Goal: Find specific page/section: Find specific page/section

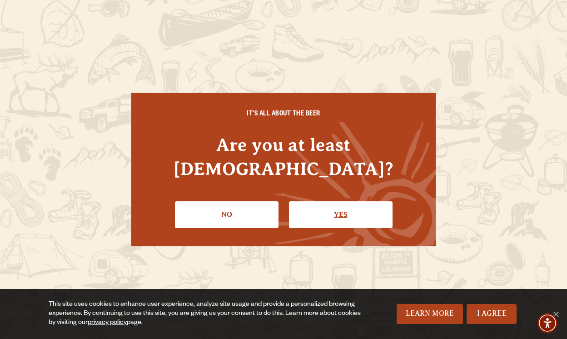
click at [299, 205] on link "Yes" at bounding box center [341, 214] width 104 height 26
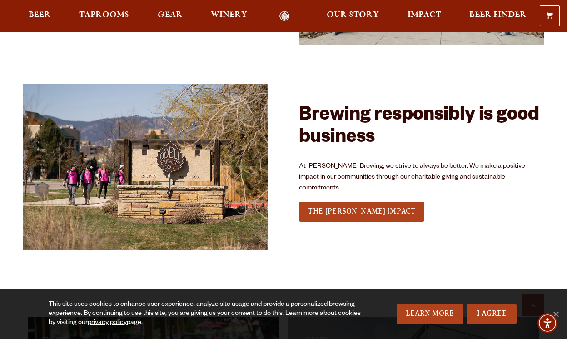
scroll to position [1154, 0]
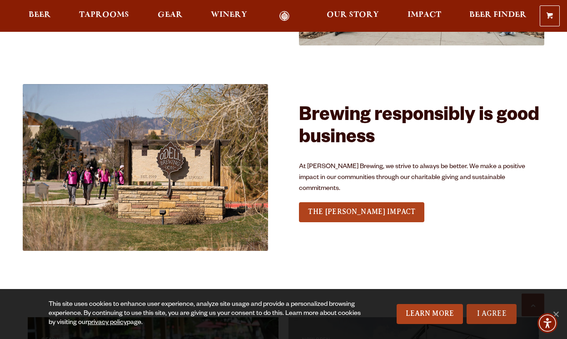
click at [487, 307] on link "I Agree" at bounding box center [492, 314] width 50 height 20
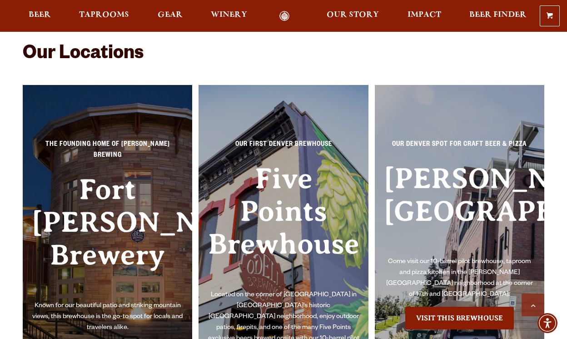
scroll to position [2554, 0]
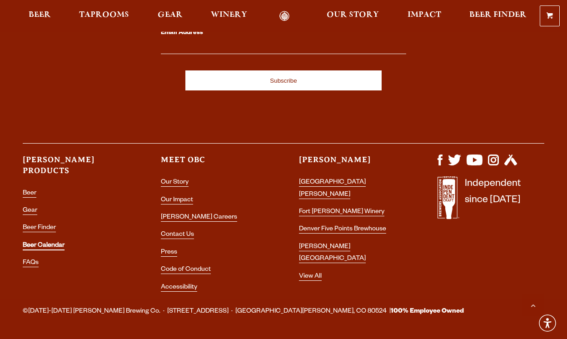
click at [40, 242] on link "Beer Calendar" at bounding box center [44, 246] width 42 height 8
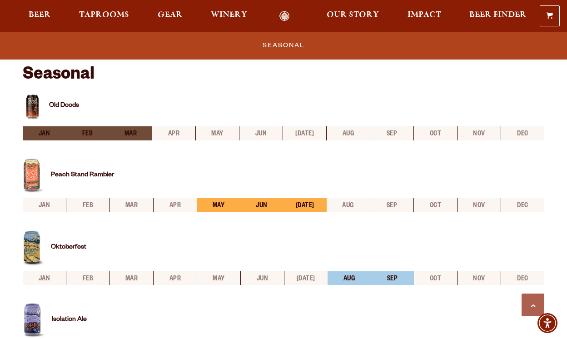
scroll to position [308, 0]
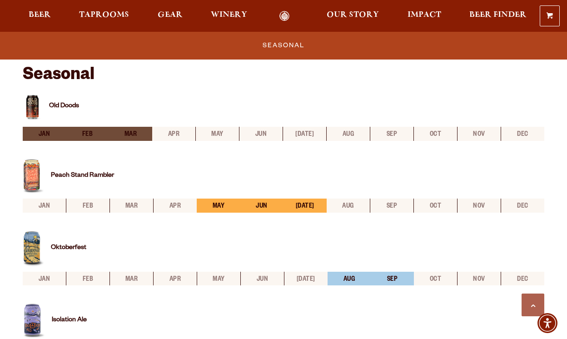
click at [87, 10] on div "0 Shopping Cart No products in the cart. Beer Taprooms Gear Winery Our Story Im…" at bounding box center [283, 15] width 567 height 21
click at [94, 13] on span "Taprooms" at bounding box center [104, 14] width 50 height 7
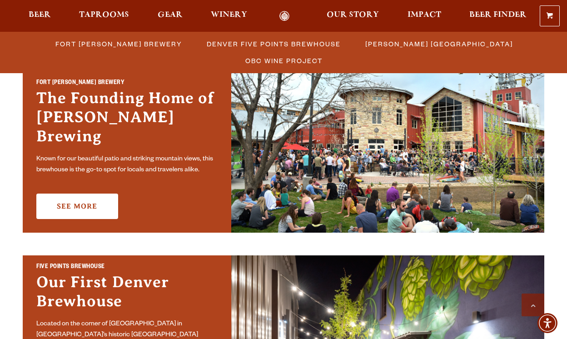
scroll to position [286, 0]
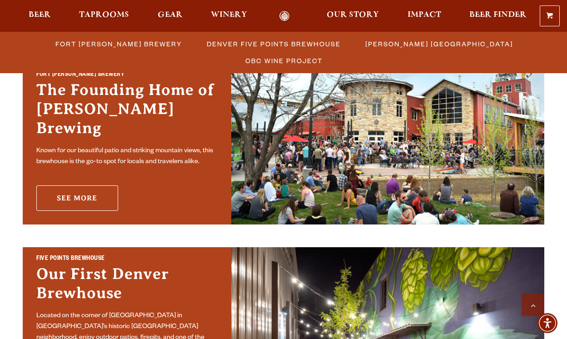
click at [96, 192] on link "See More" at bounding box center [77, 197] width 82 height 25
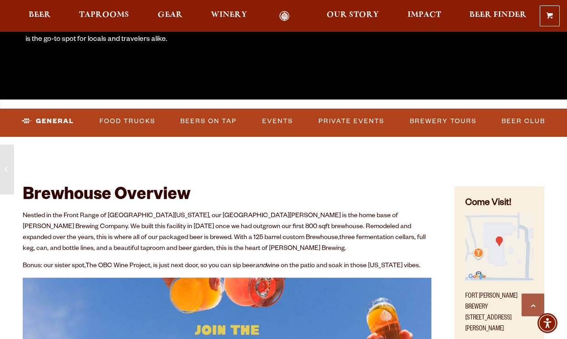
scroll to position [258, 0]
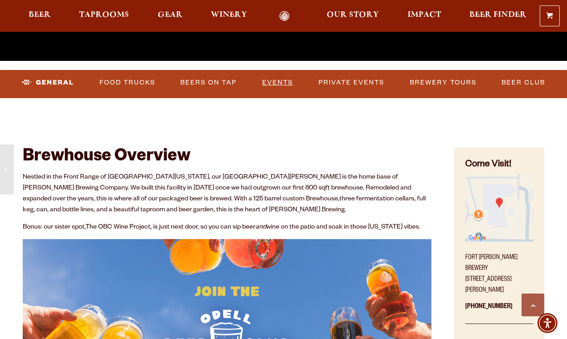
click at [273, 85] on link "Events" at bounding box center [278, 82] width 38 height 21
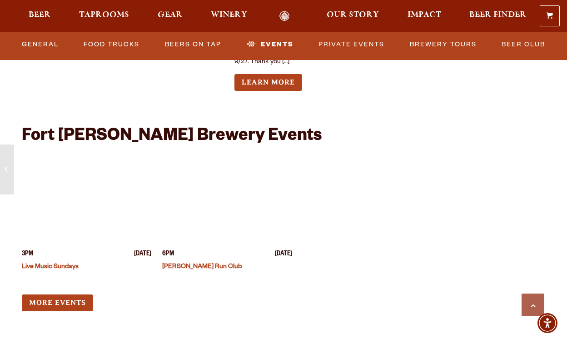
scroll to position [3474, 0]
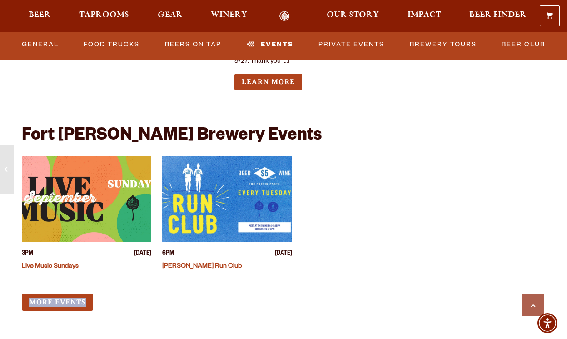
drag, startPoint x: 380, startPoint y: 216, endPoint x: 215, endPoint y: 308, distance: 188.6
click at [215, 308] on div "3PM Sunday September 28, 2025 Live Music Sundays 6PM Tuesday September 30, 2025…" at bounding box center [227, 233] width 411 height 155
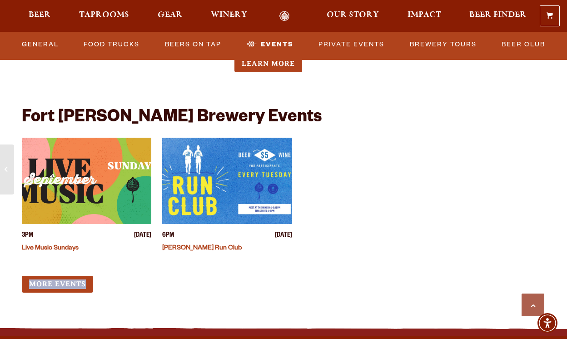
click at [74, 283] on link "More Events" at bounding box center [57, 284] width 71 height 17
click at [342, 41] on link "Private Events" at bounding box center [351, 44] width 73 height 21
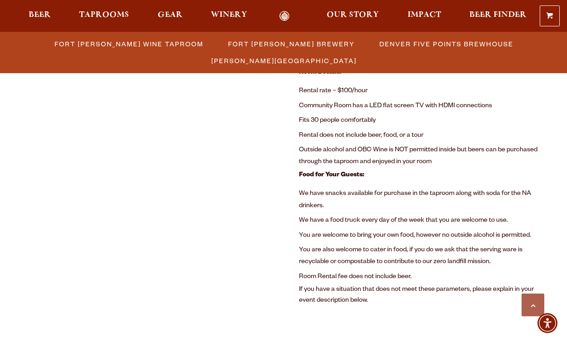
scroll to position [568, 0]
